Goal: Check status: Check status

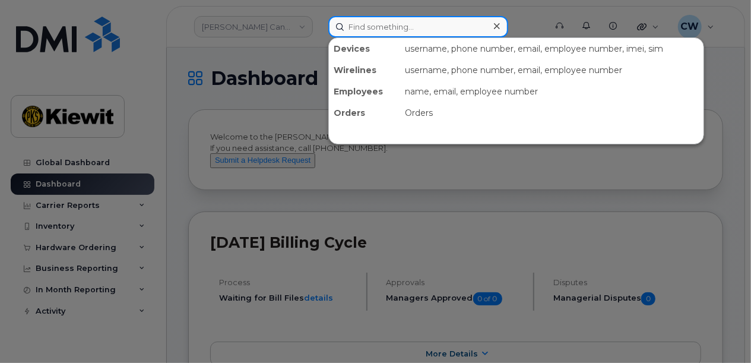
click at [365, 27] on input at bounding box center [418, 26] width 180 height 21
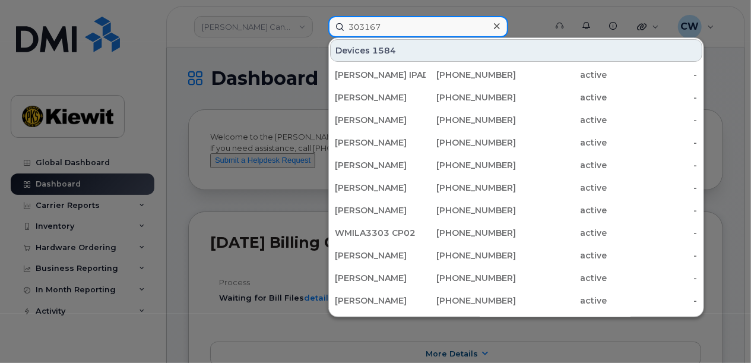
type input "303167"
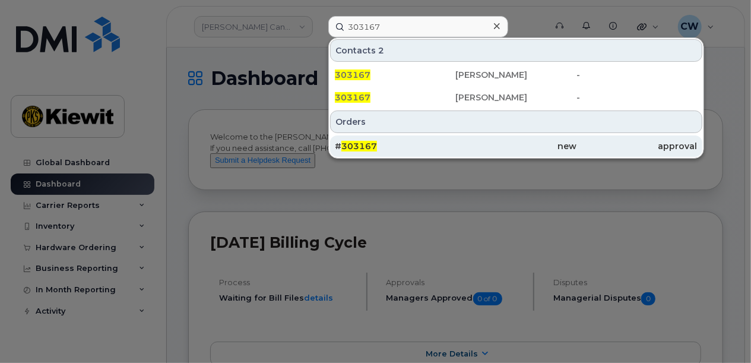
click at [466, 140] on div "new" at bounding box center [516, 146] width 121 height 12
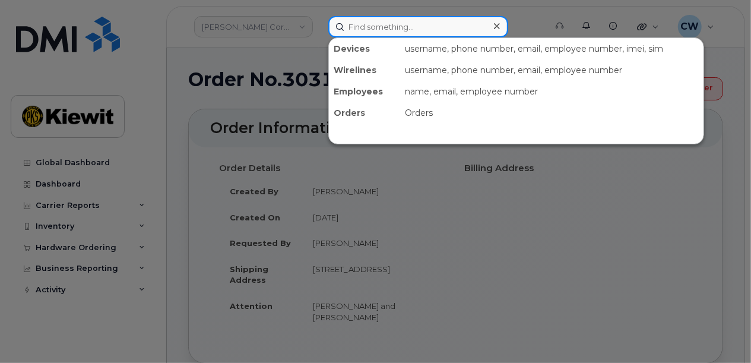
click at [399, 27] on input at bounding box center [418, 26] width 180 height 21
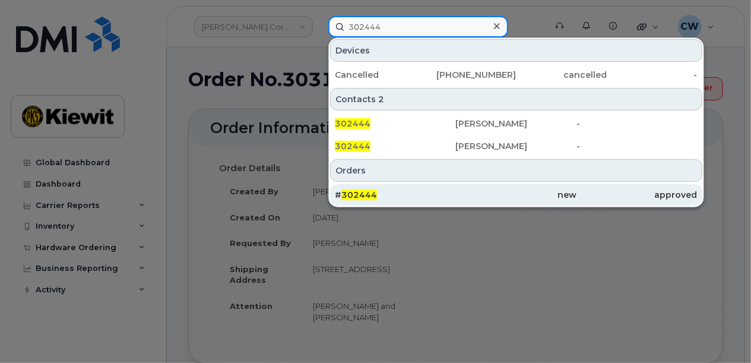
type input "302444"
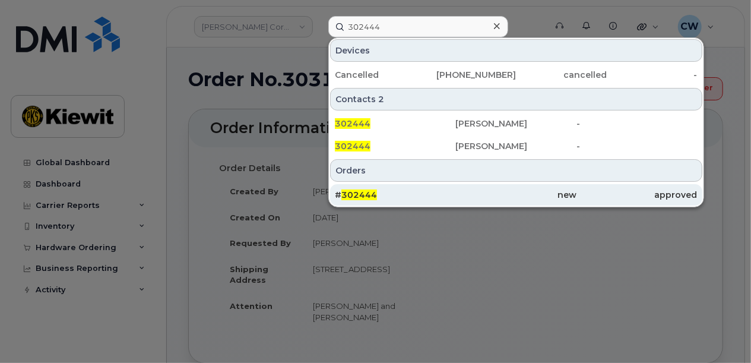
click at [417, 193] on div "# 302444" at bounding box center [395, 195] width 121 height 12
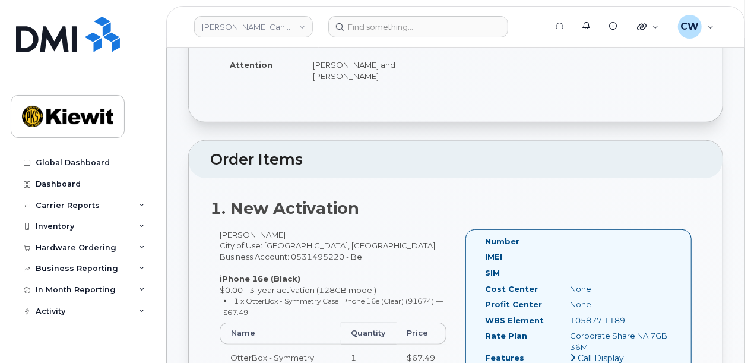
scroll to position [316, 0]
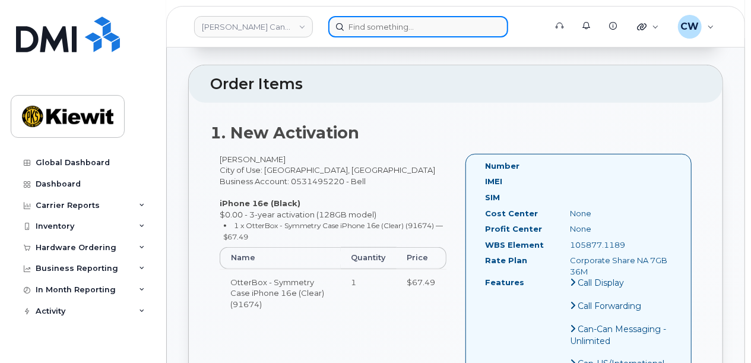
click at [438, 31] on input at bounding box center [418, 26] width 180 height 21
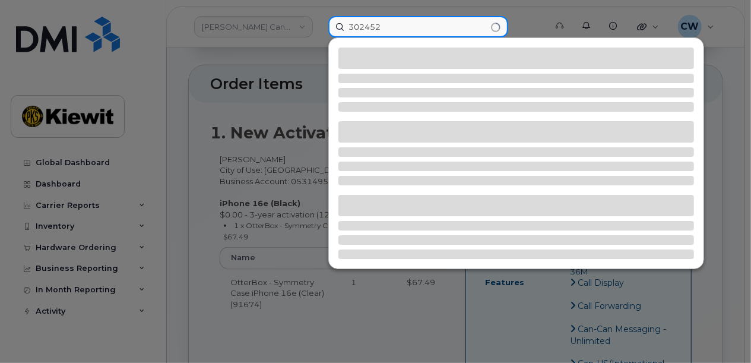
type input "302452"
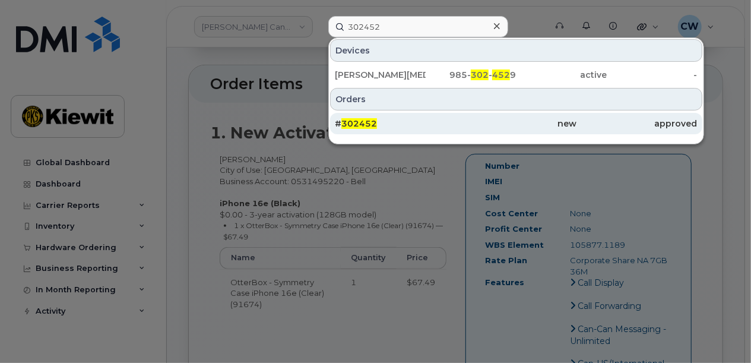
click at [413, 129] on div "# 302452" at bounding box center [395, 123] width 121 height 21
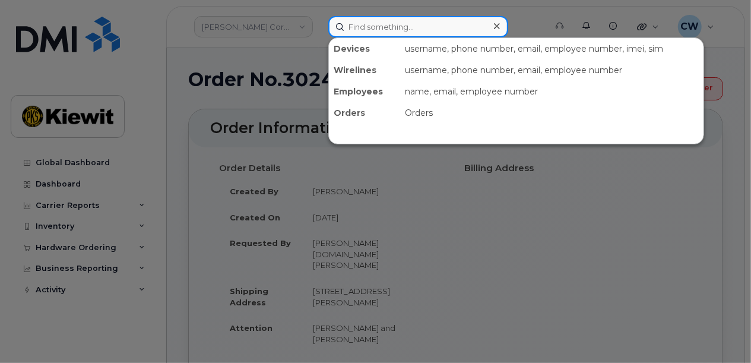
click at [444, 31] on input at bounding box center [418, 26] width 180 height 21
type input "303140"
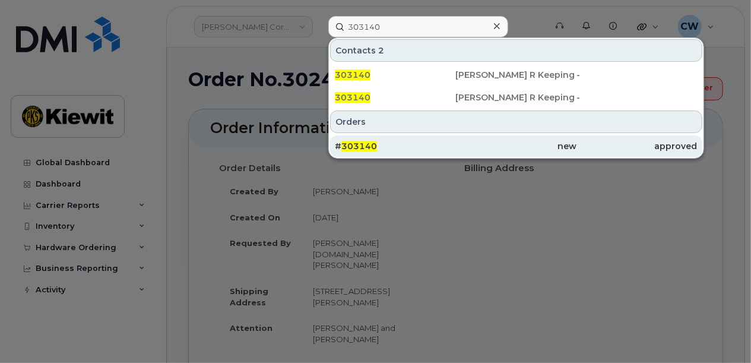
click at [440, 148] on div "# 303140" at bounding box center [395, 146] width 121 height 12
